Goal: Task Accomplishment & Management: Manage account settings

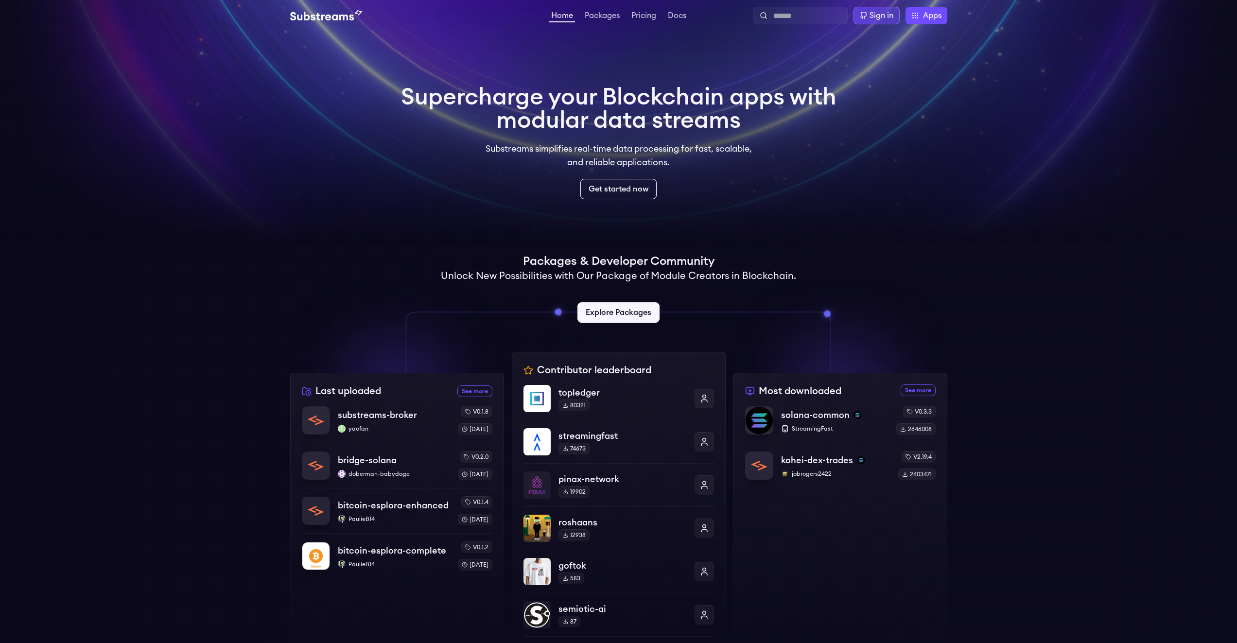
click at [881, 19] on div "Sign in" at bounding box center [881, 16] width 24 height 12
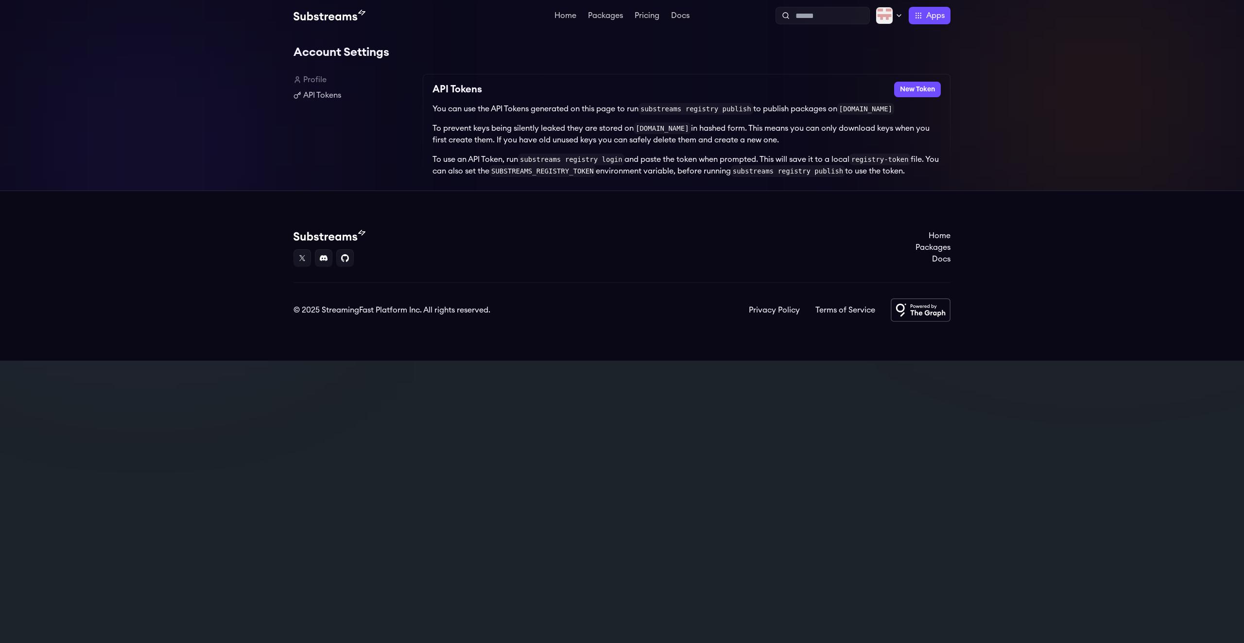
click at [997, 102] on div "Account Settings Profile API Tokens API Tokens New Token You can use the API To…" at bounding box center [622, 110] width 1244 height 159
click at [912, 92] on button "New Token" at bounding box center [917, 90] width 47 height 16
